Goal: Task Accomplishment & Management: Understand process/instructions

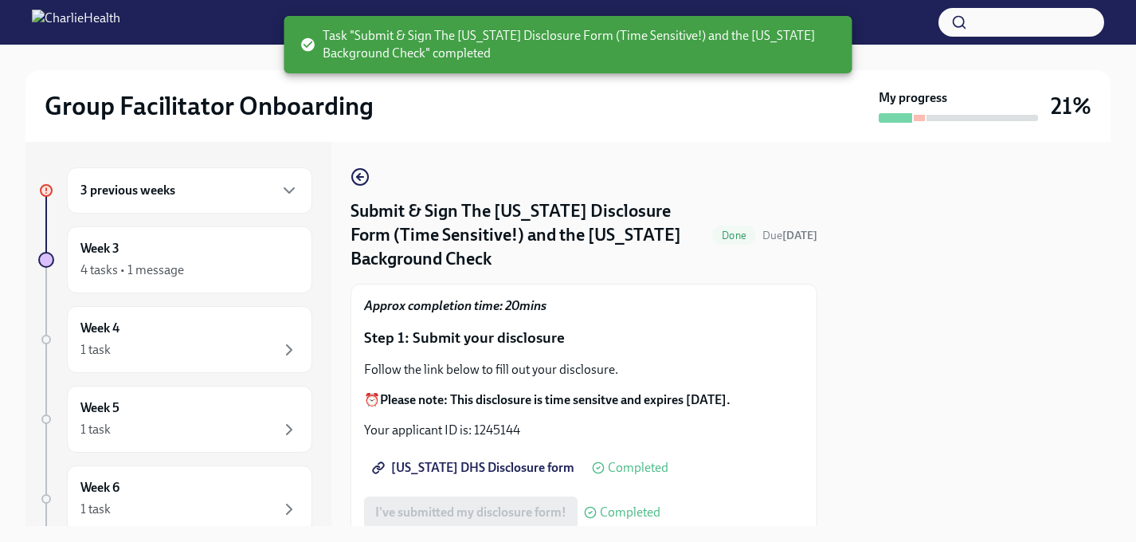
scroll to position [154, 0]
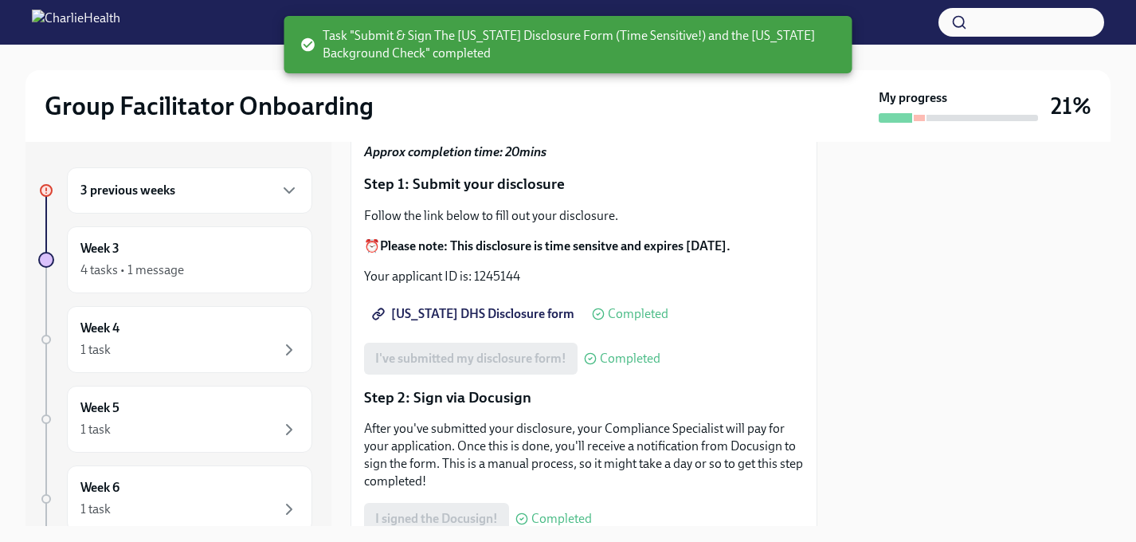
click at [249, 201] on div "3 previous weeks" at bounding box center [189, 190] width 245 height 46
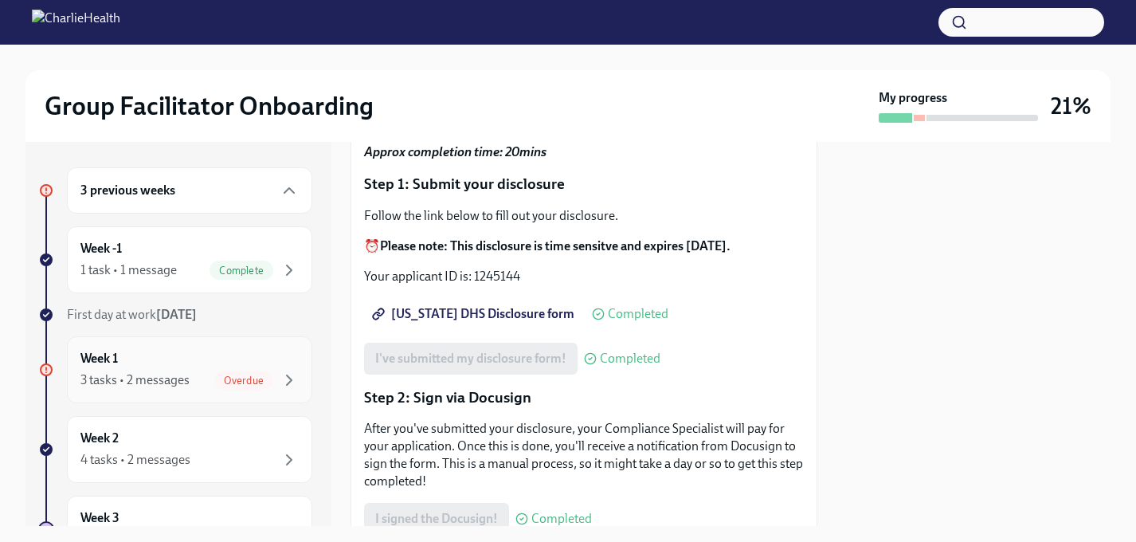
click at [196, 360] on div "Week 1 3 tasks • 2 messages Overdue" at bounding box center [189, 370] width 218 height 40
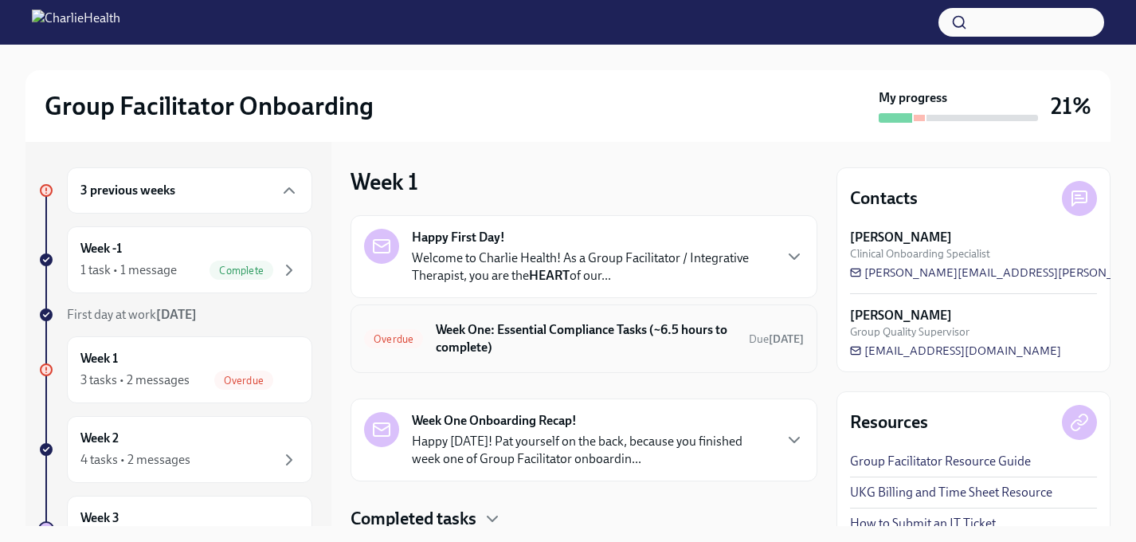
click at [582, 347] on h6 "Week One: Essential Compliance Tasks (~6.5 hours to complete)" at bounding box center [586, 338] width 300 height 35
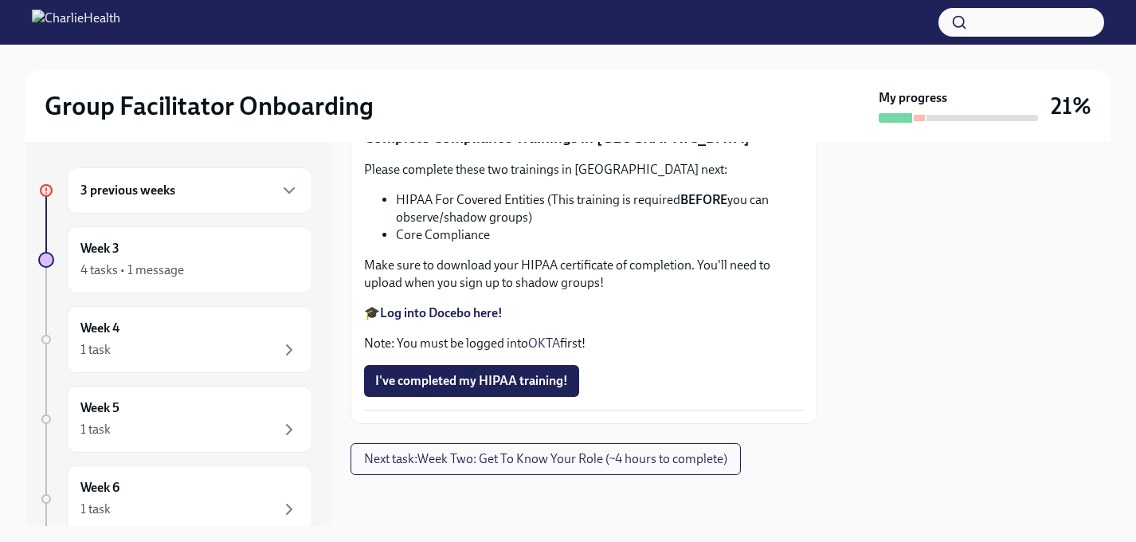
scroll to position [3932, 0]
click at [545, 381] on span "I've completed my HIPAA training!" at bounding box center [471, 381] width 193 height 16
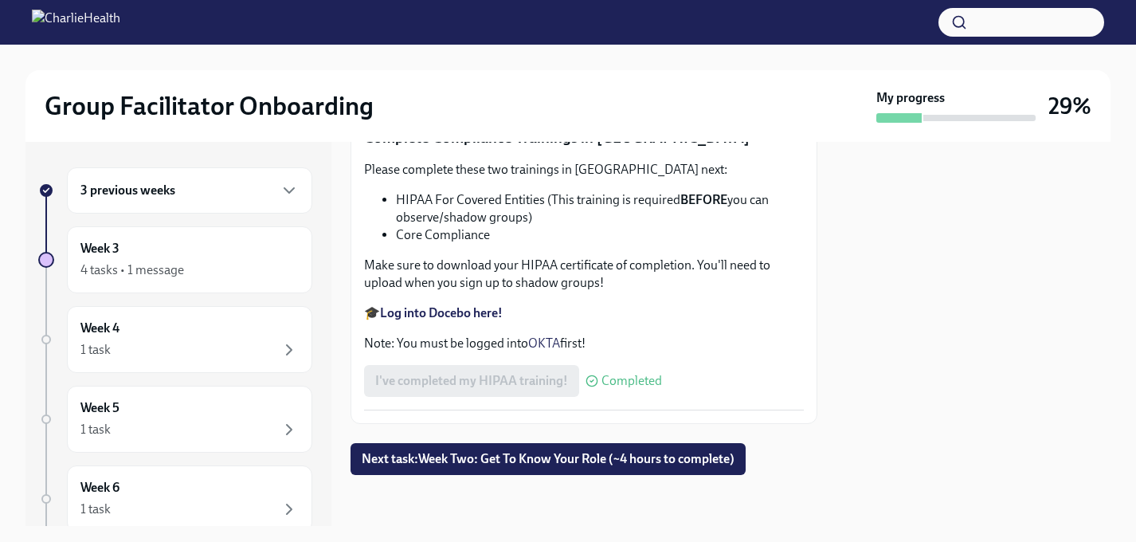
click at [268, 192] on div "3 previous weeks" at bounding box center [189, 190] width 218 height 19
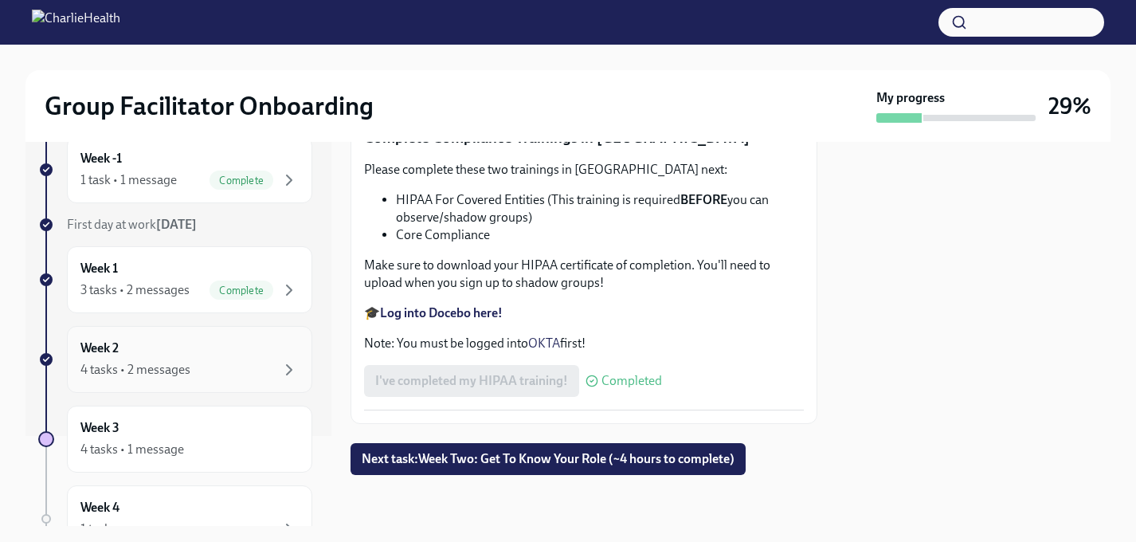
scroll to position [99, 0]
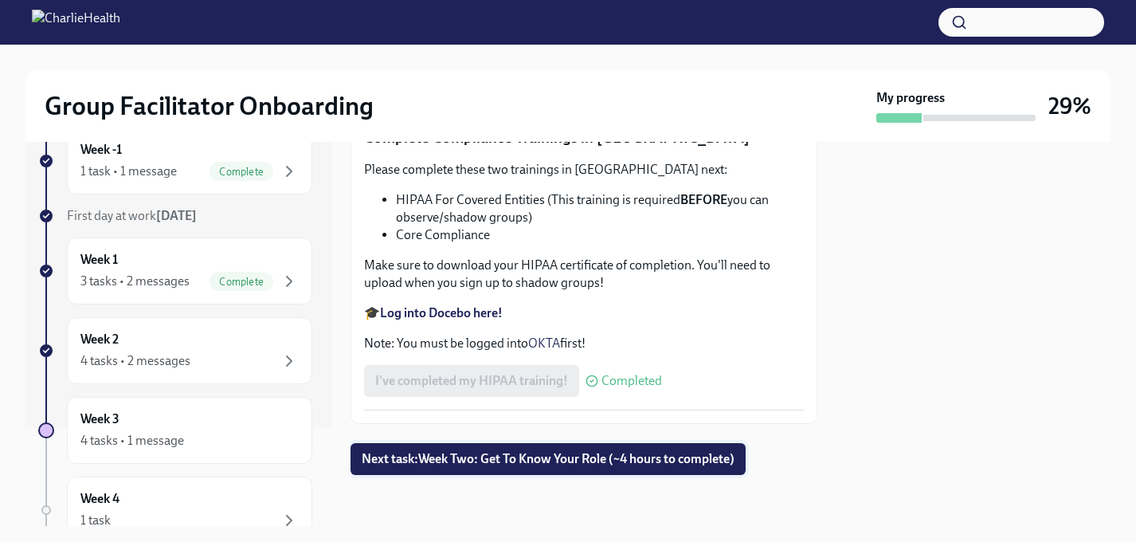
click at [388, 458] on span "Next task : Week Two: Get To Know Your Role (~4 hours to complete)" at bounding box center [548, 459] width 373 height 16
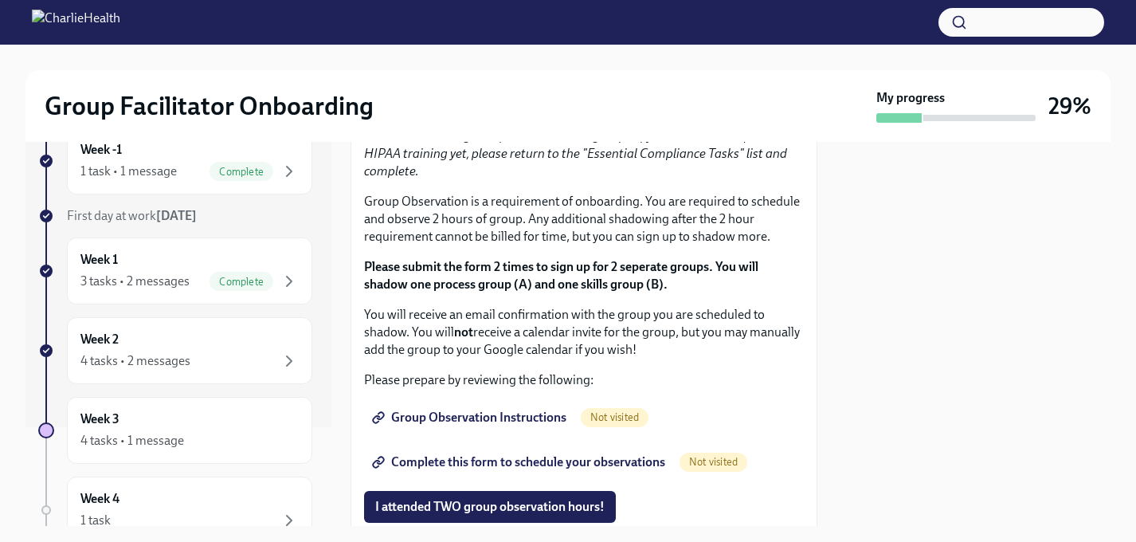
scroll to position [900, 0]
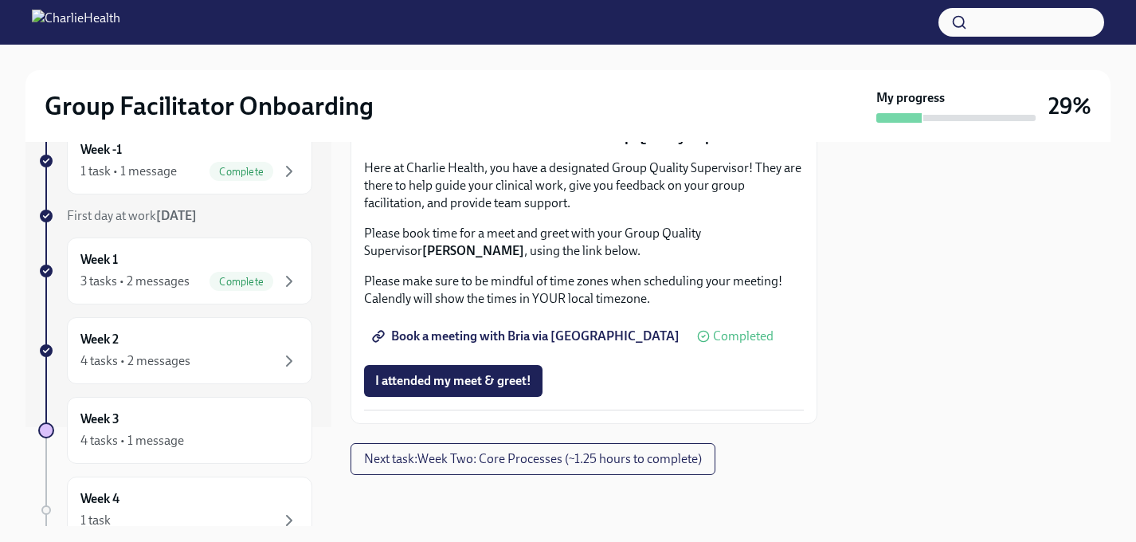
scroll to position [1266, 0]
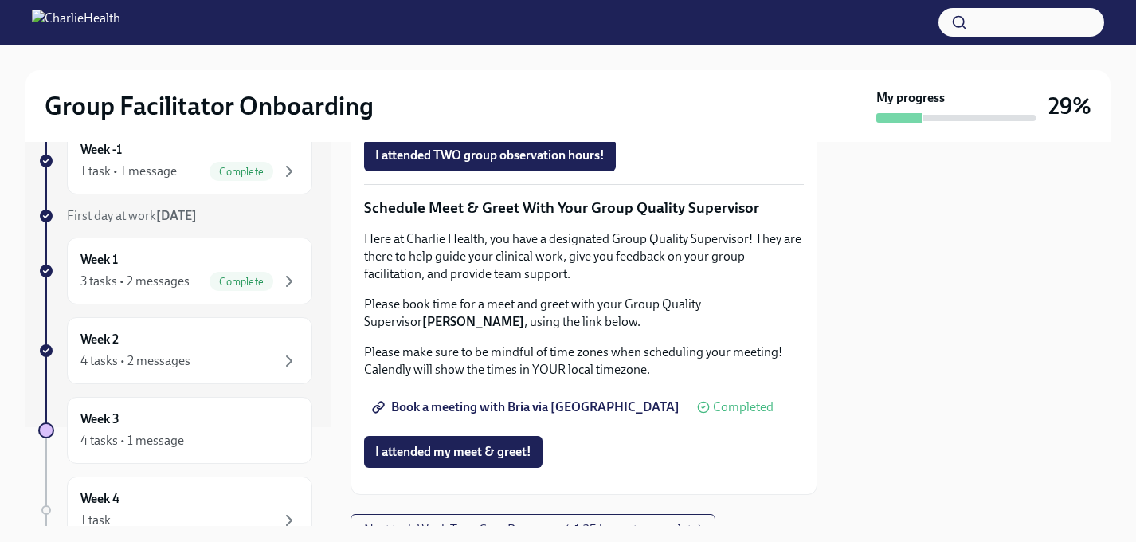
click at [456, 74] on span "Group Observation Instructions" at bounding box center [470, 66] width 191 height 16
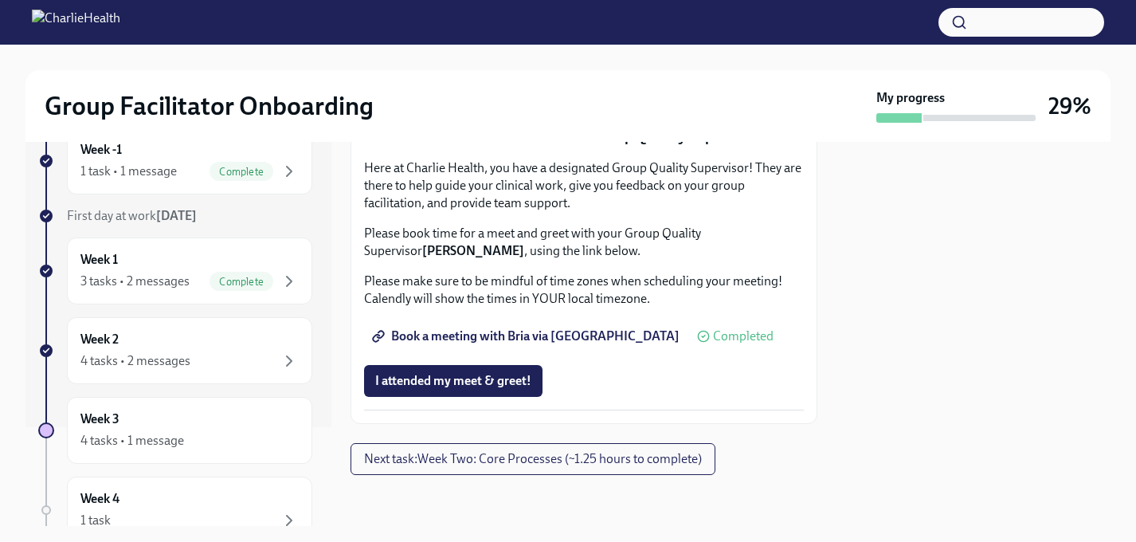
scroll to position [1667, 0]
click at [411, 467] on button "Next task : Week Two: Core Processes (~1.25 hours to complete)" at bounding box center [532, 459] width 365 height 32
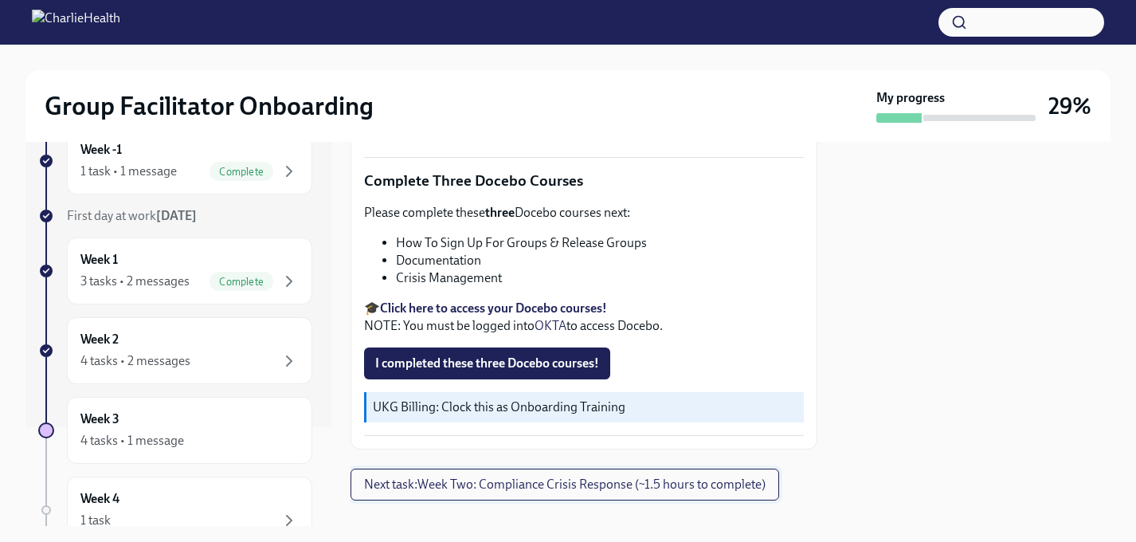
scroll to position [604, 0]
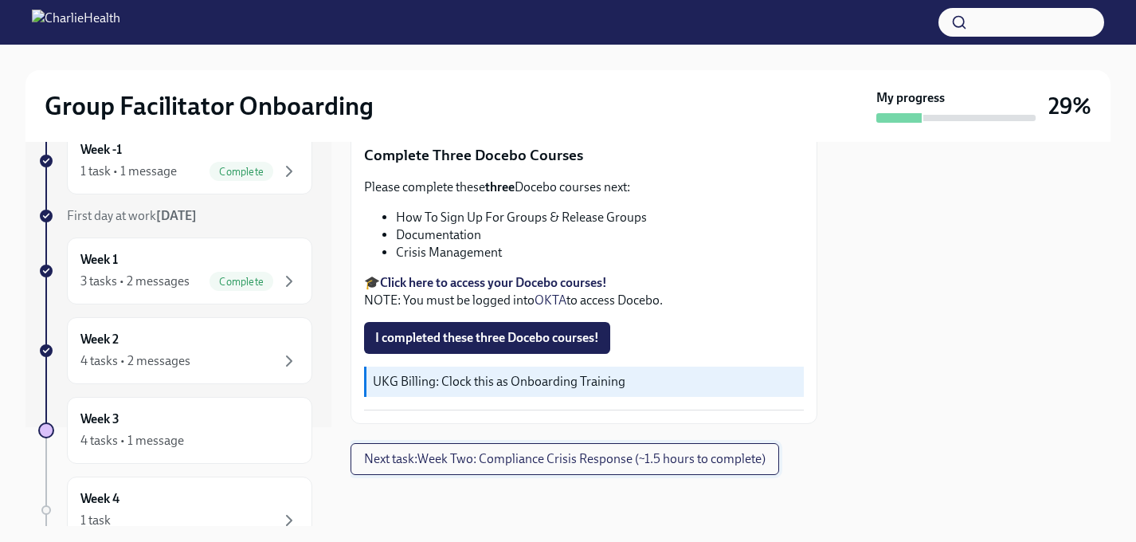
click at [435, 456] on span "Next task : Week Two: Compliance Crisis Response (~1.5 hours to complete)" at bounding box center [564, 459] width 401 height 16
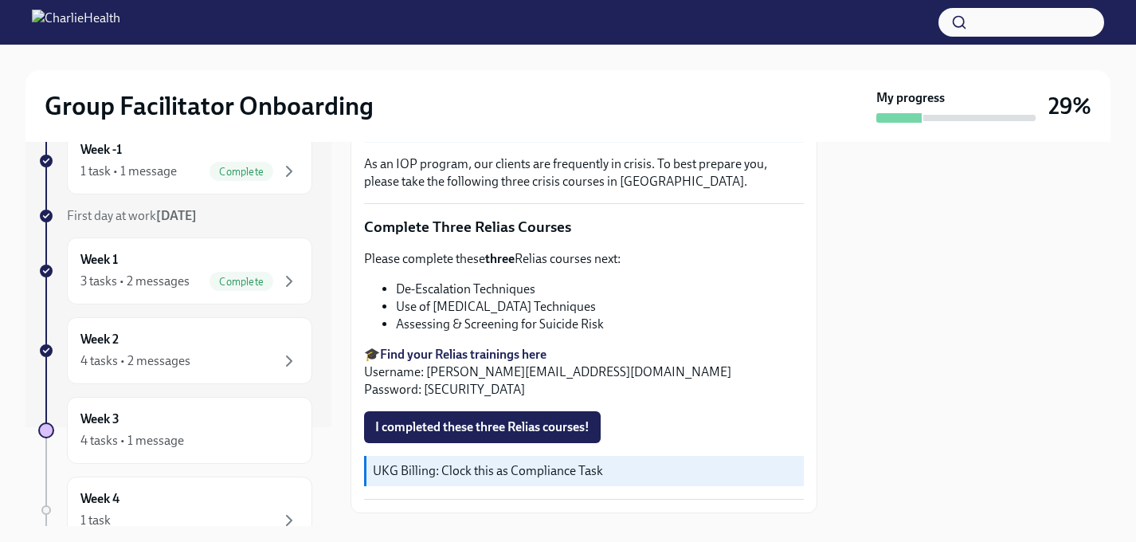
scroll to position [592, 0]
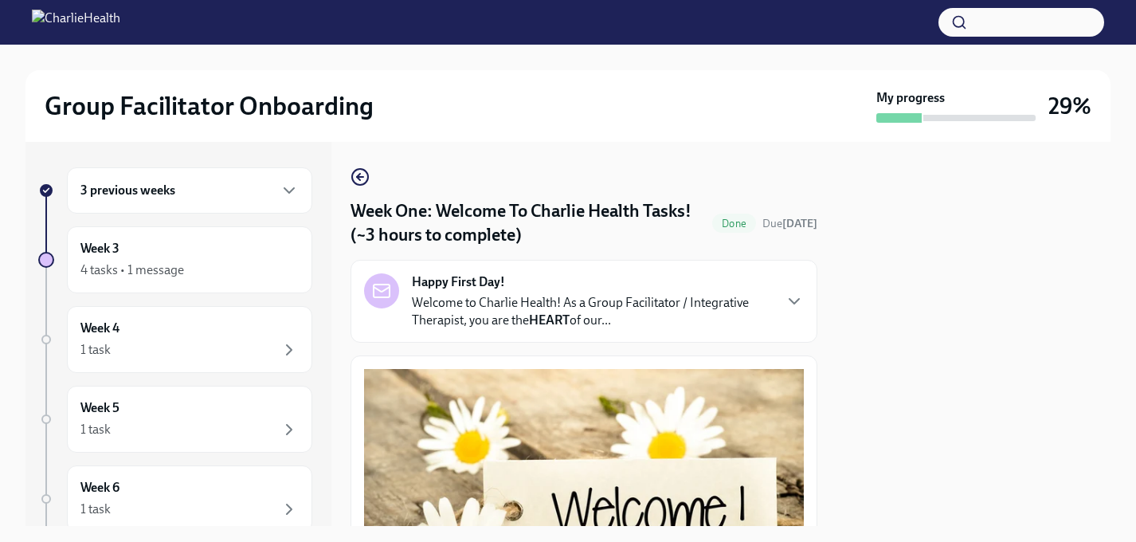
click at [206, 188] on div "3 previous weeks" at bounding box center [189, 190] width 218 height 19
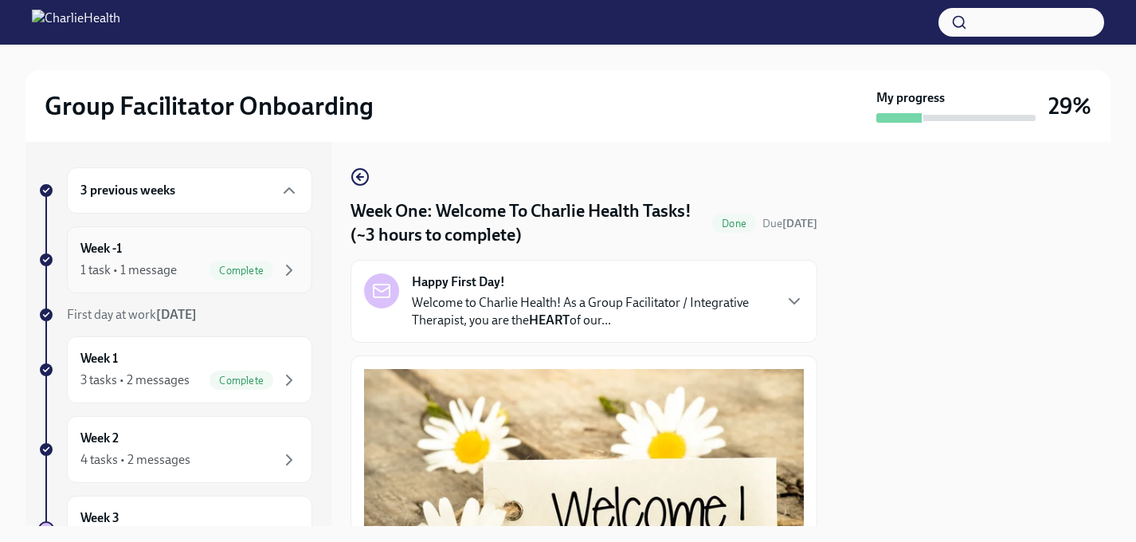
click at [191, 259] on div "Week -1 1 task • 1 message Complete" at bounding box center [189, 260] width 218 height 40
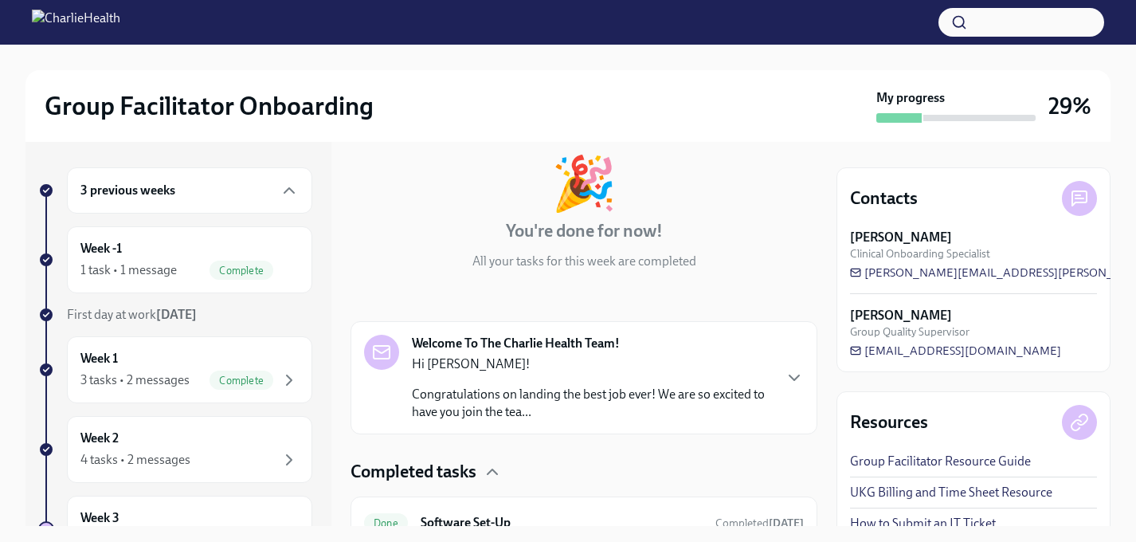
scroll to position [158, 0]
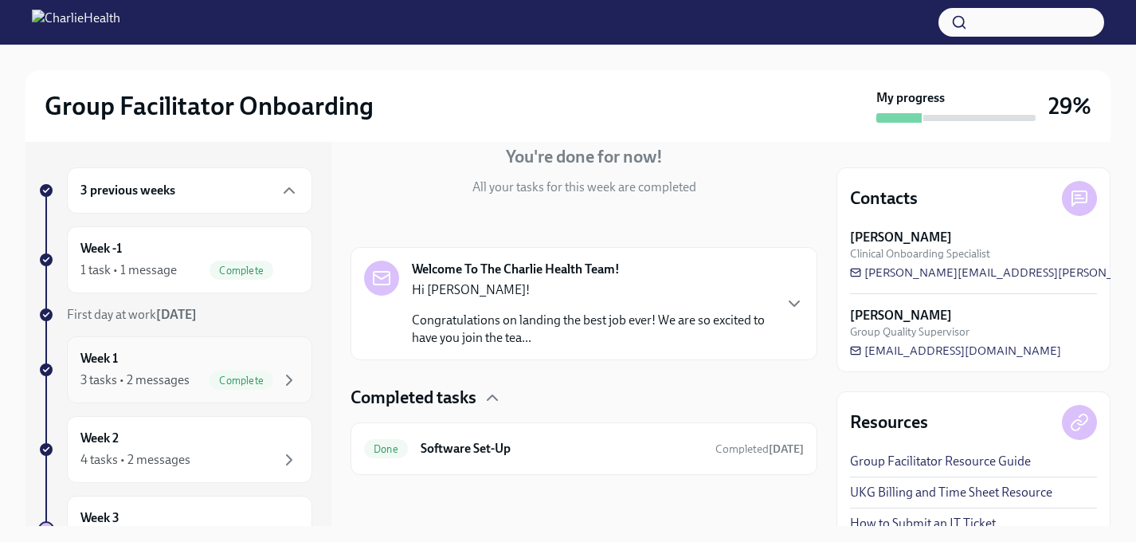
click at [182, 342] on div "Week 1 3 tasks • 2 messages Complete" at bounding box center [189, 369] width 245 height 67
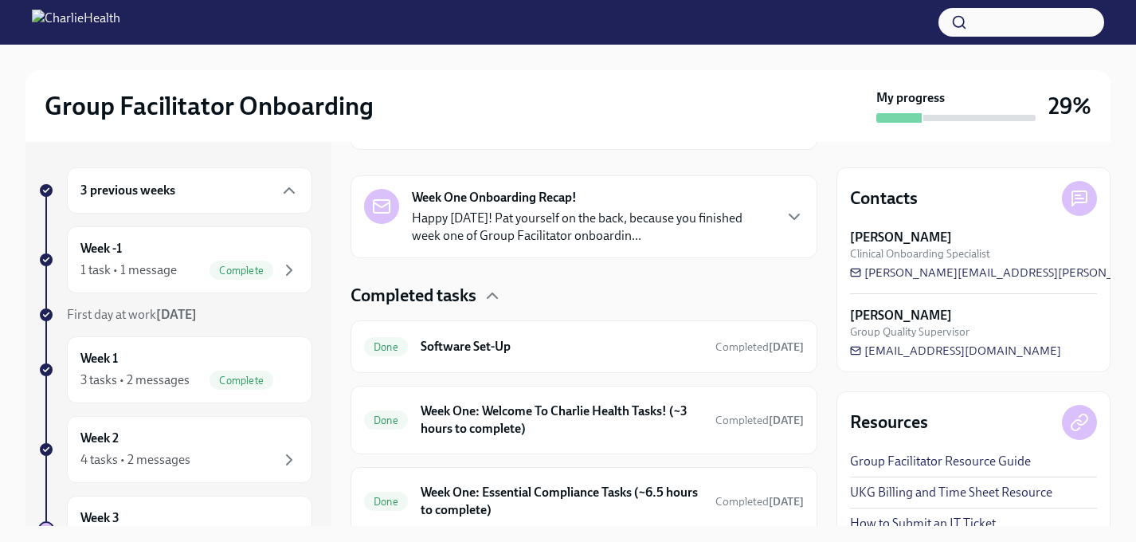
scroll to position [398, 0]
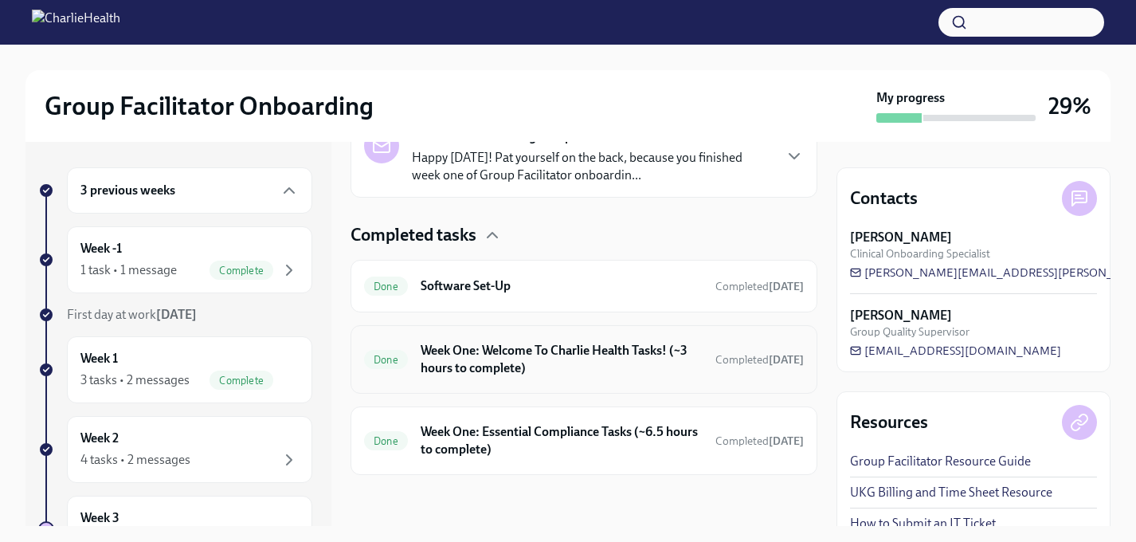
click at [570, 350] on h6 "Week One: Welcome To Charlie Health Tasks! (~3 hours to complete)" at bounding box center [562, 359] width 282 height 35
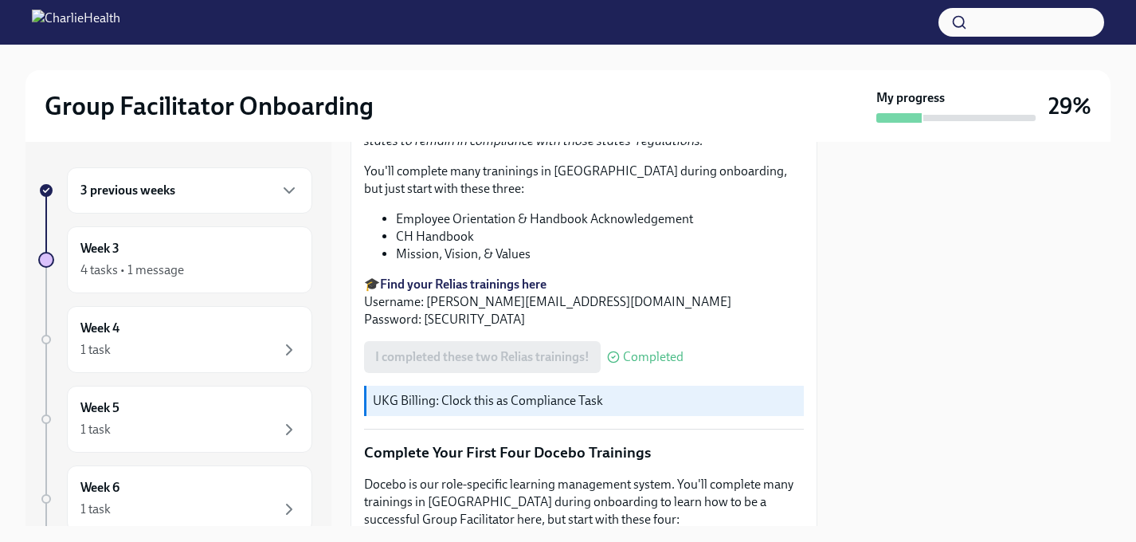
scroll to position [1554, 0]
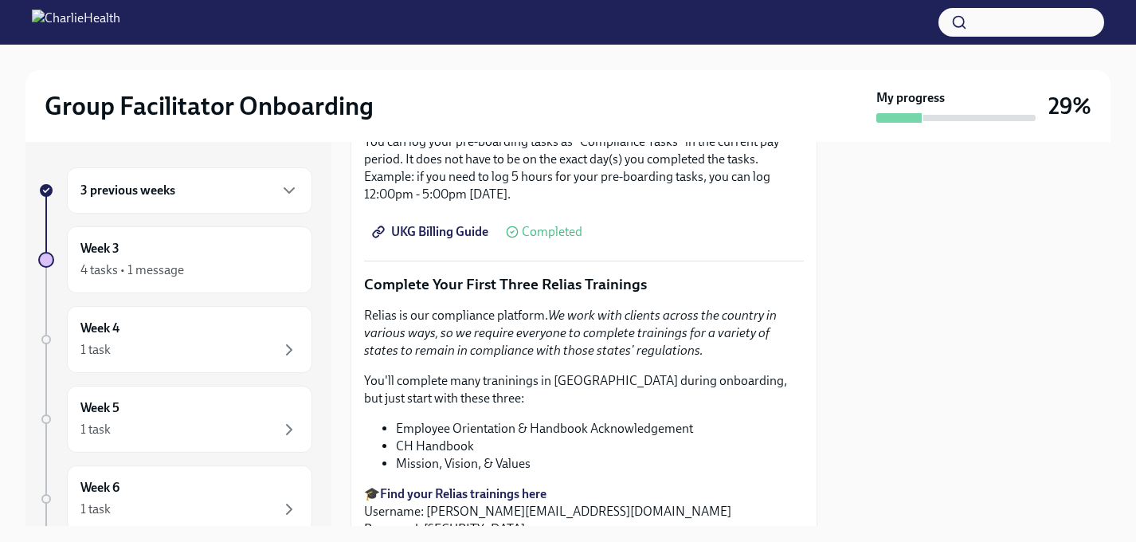
click at [226, 179] on div "3 previous weeks" at bounding box center [189, 190] width 245 height 46
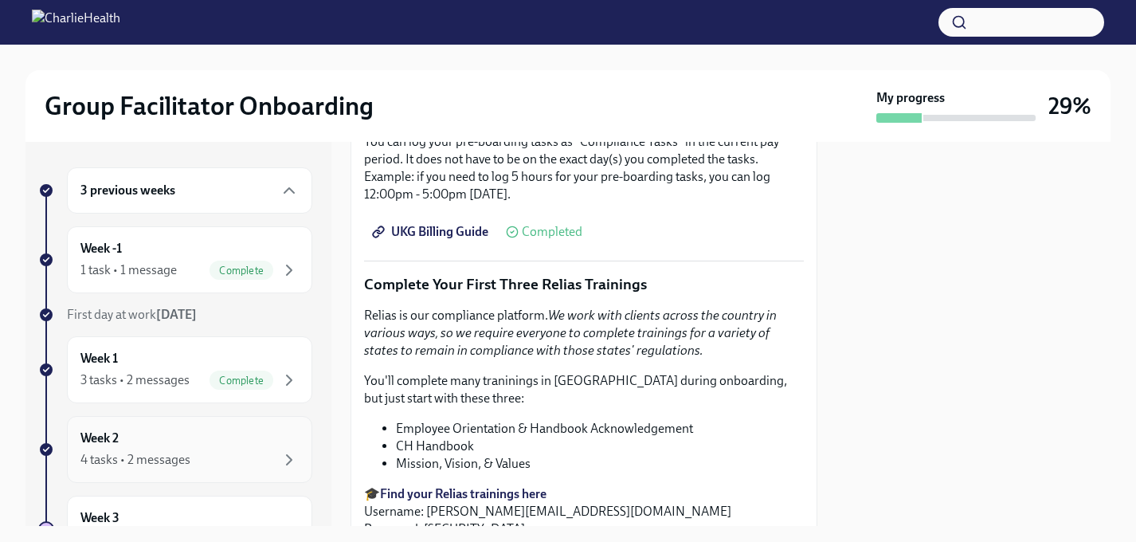
click at [179, 447] on div "Week 2 4 tasks • 2 messages" at bounding box center [189, 449] width 218 height 40
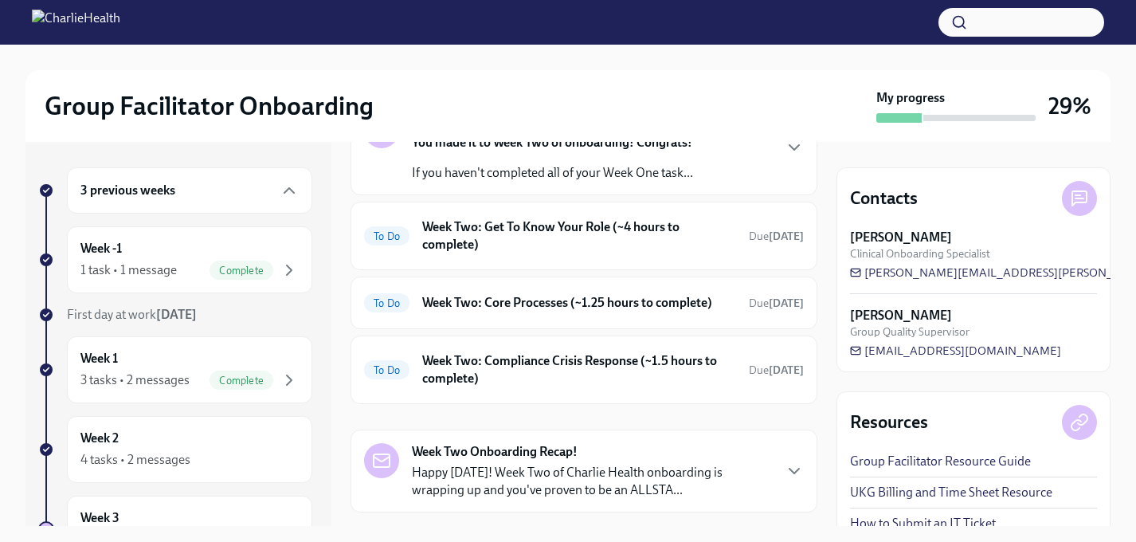
scroll to position [120, 0]
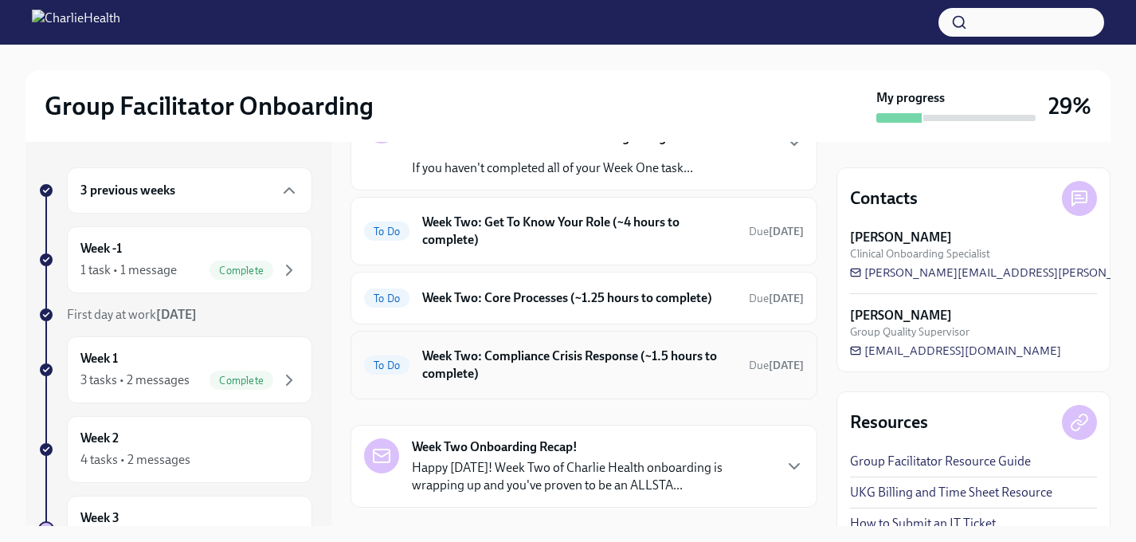
click at [526, 350] on h6 "Week Two: Compliance Crisis Response (~1.5 hours to complete)" at bounding box center [579, 364] width 314 height 35
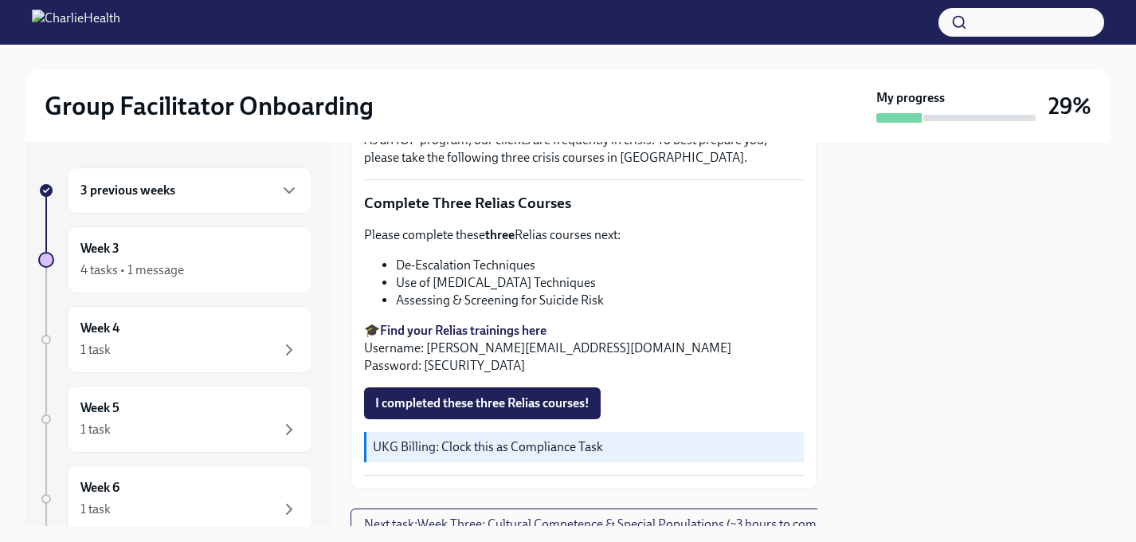
scroll to position [527, 0]
click at [261, 269] on div "4 tasks • 1 message" at bounding box center [189, 269] width 218 height 19
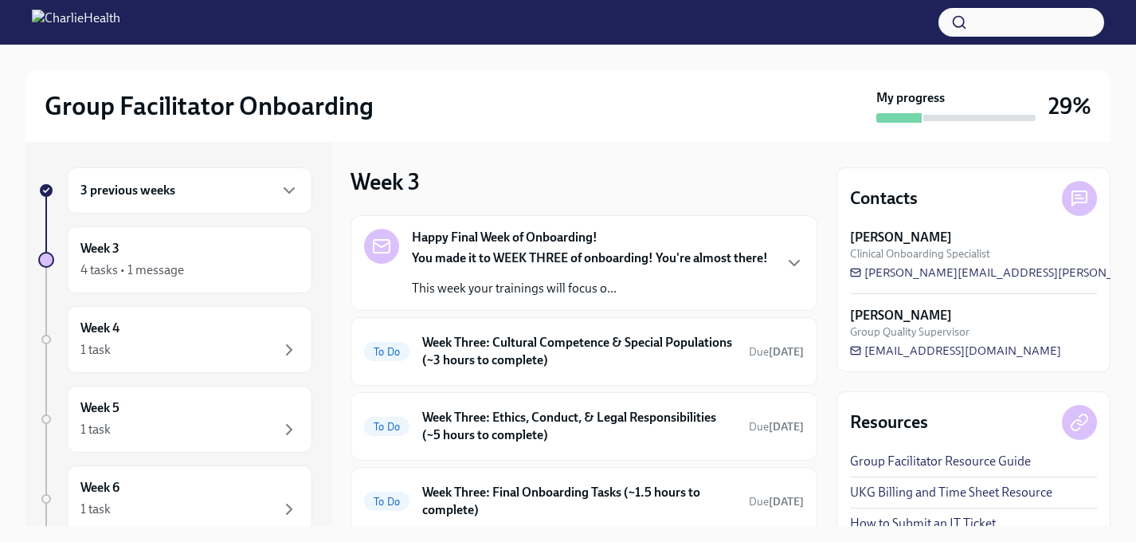
click at [266, 198] on div "3 previous weeks" at bounding box center [189, 190] width 218 height 19
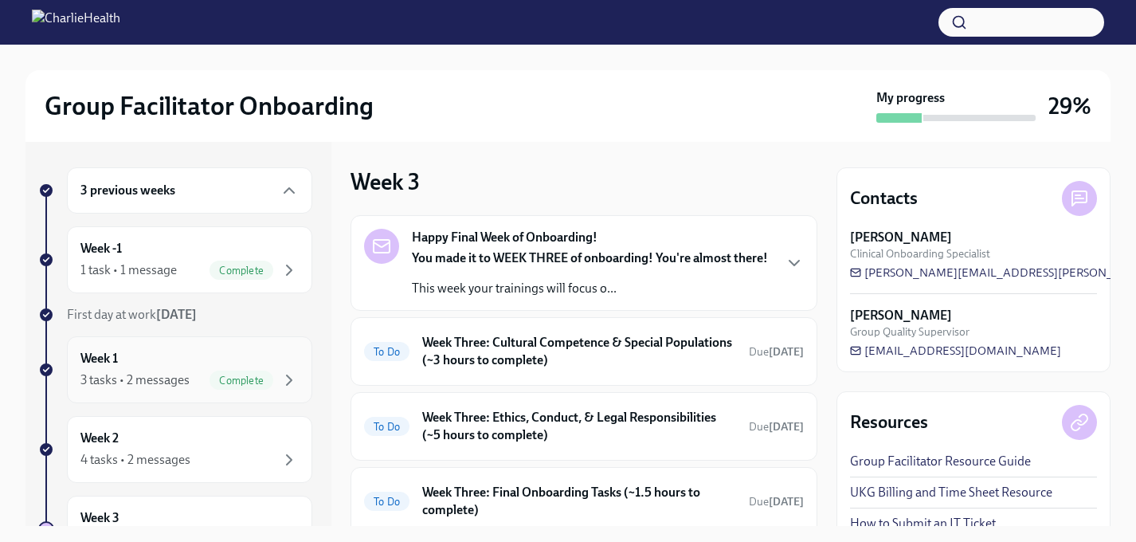
click at [240, 365] on div "Week 1 3 tasks • 2 messages Complete" at bounding box center [189, 370] width 218 height 40
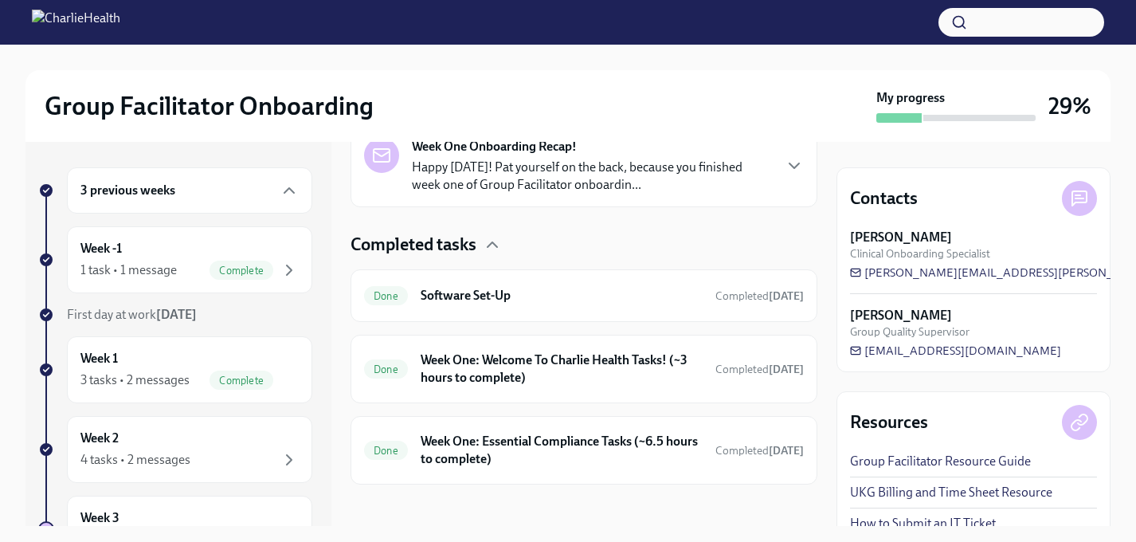
scroll to position [393, 0]
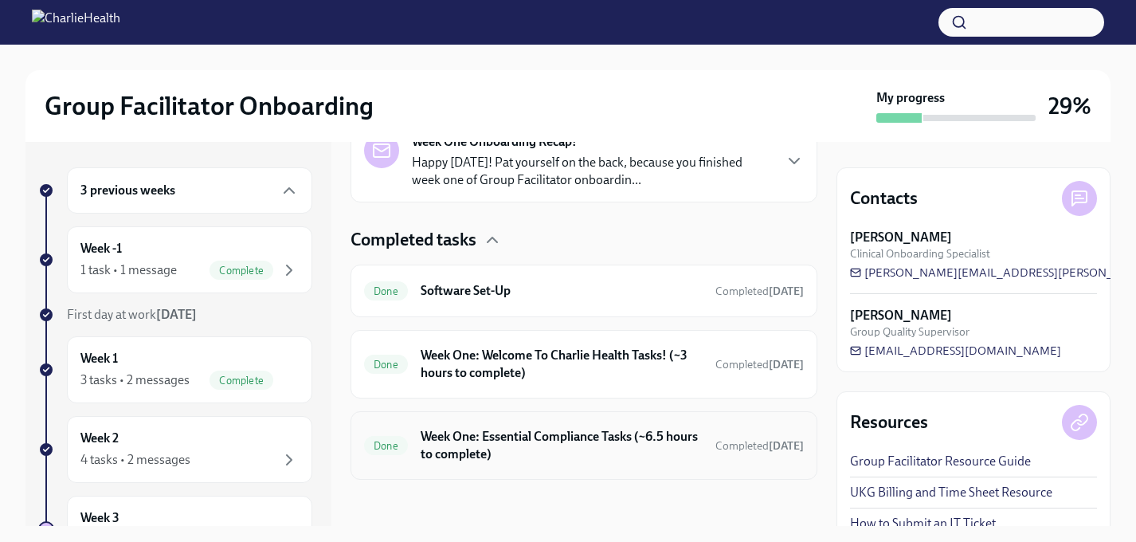
click at [528, 428] on h6 "Week One: Essential Compliance Tasks (~6.5 hours to complete)" at bounding box center [562, 445] width 282 height 35
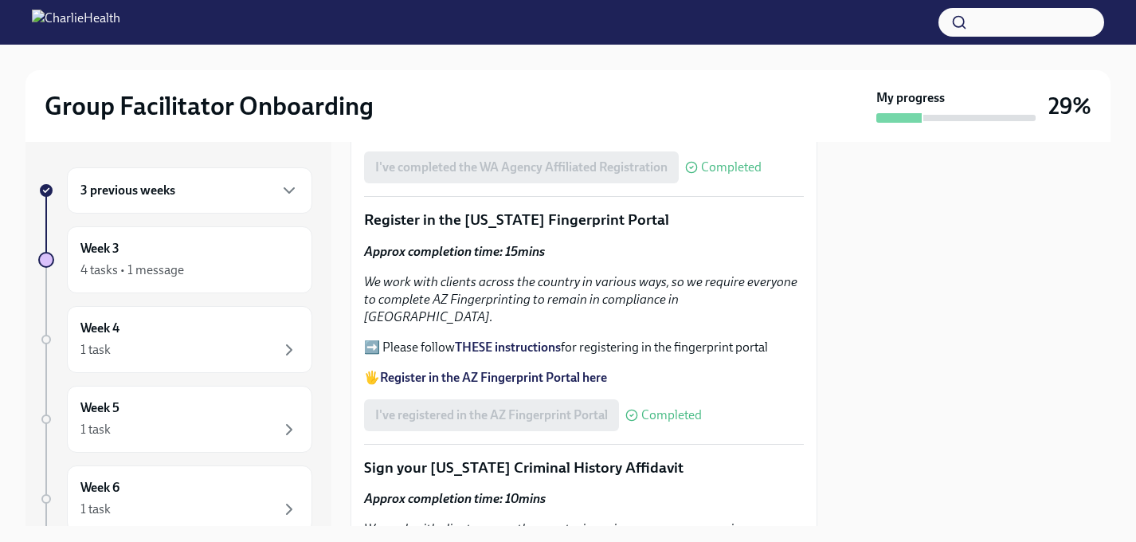
scroll to position [1829, 0]
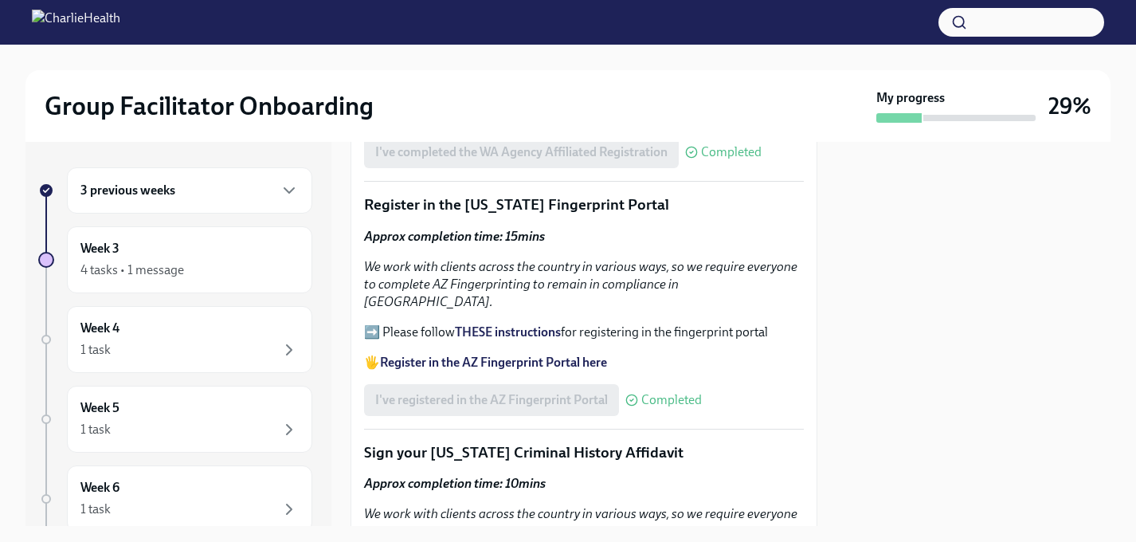
click at [518, 324] on strong "THESE instructions" at bounding box center [508, 331] width 106 height 15
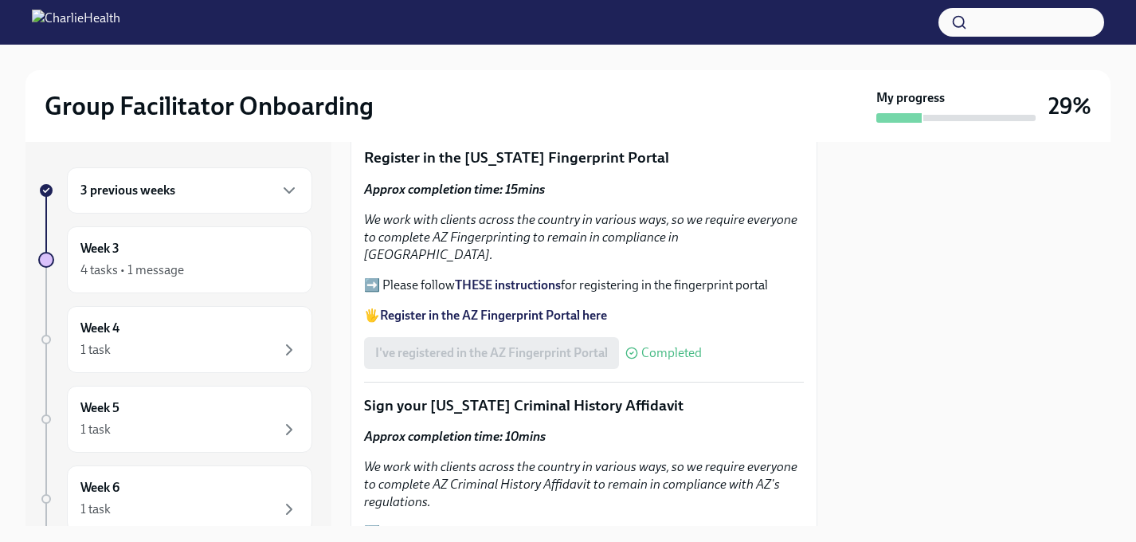
scroll to position [1896, 0]
